Goal: Find specific page/section

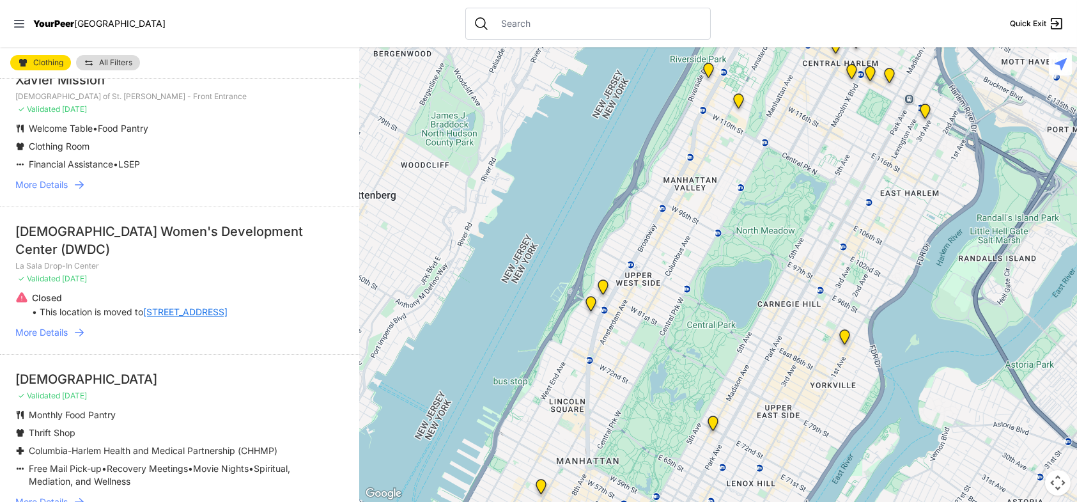
scroll to position [639, 0]
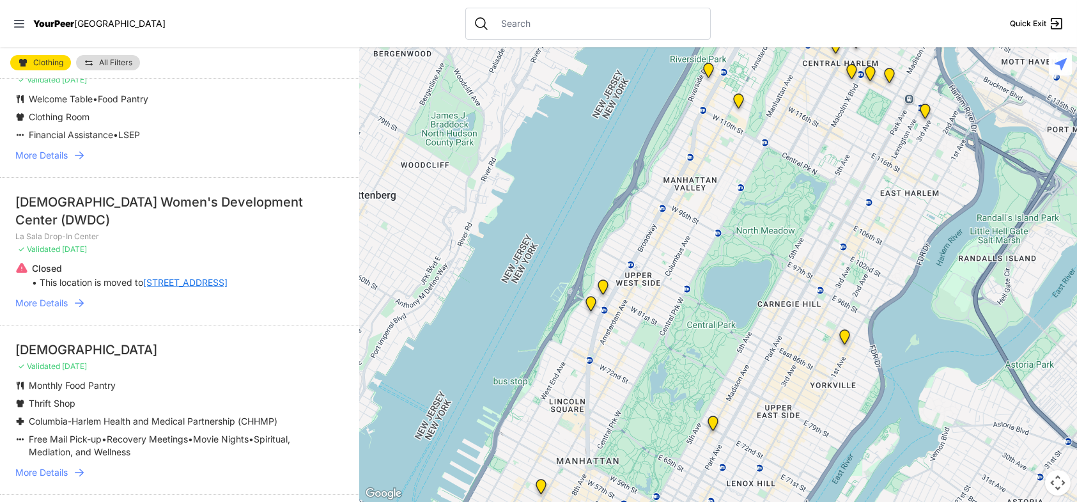
click at [171, 205] on div "Dominican Women's Development Center (DWDC)" at bounding box center [179, 211] width 329 height 36
click at [31, 297] on span "More Details" at bounding box center [41, 303] width 52 height 13
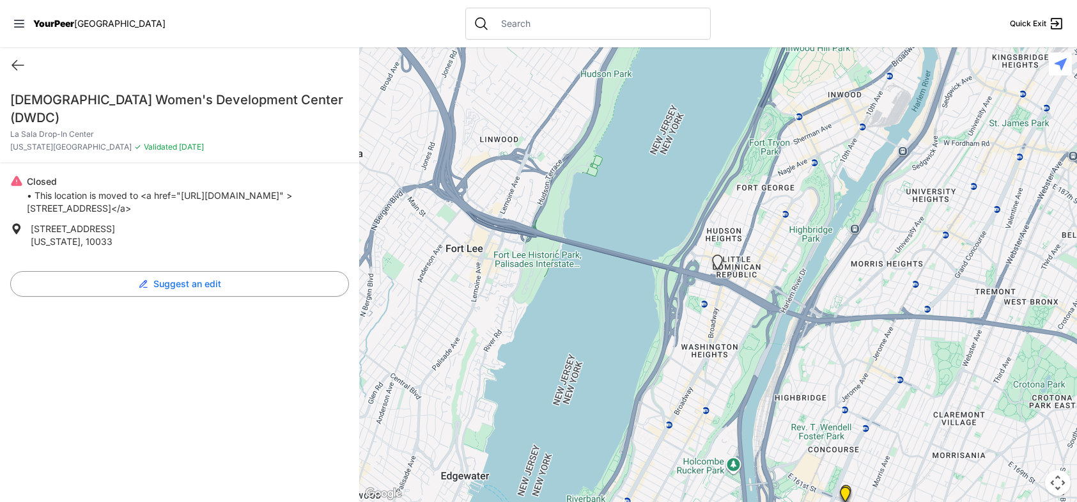
drag, startPoint x: 55, startPoint y: 192, endPoint x: 324, endPoint y: 205, distance: 268.9
click at [324, 205] on p "• This location is moved to <a href="https://yourpeer.nyc/locations/dominican-w…" at bounding box center [188, 202] width 322 height 26
copy p "https://yourpeer.nyc/locations/dominican-womens-development-center-dwdc-309-aud…"
